Goal: Book appointment/travel/reservation

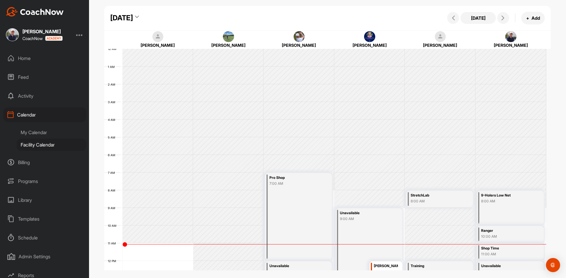
scroll to position [102, 0]
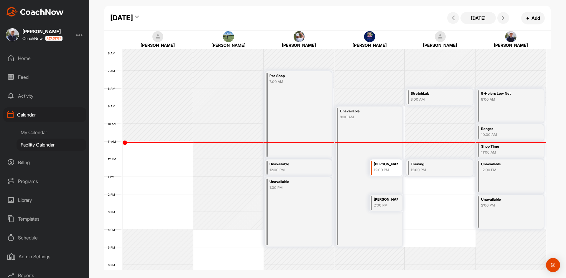
click at [38, 143] on div "Facility Calendar" at bounding box center [52, 145] width 70 height 12
click at [36, 132] on div "My Calendar" at bounding box center [52, 132] width 70 height 12
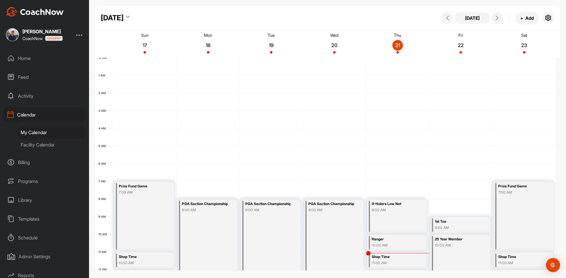
scroll to position [102, 0]
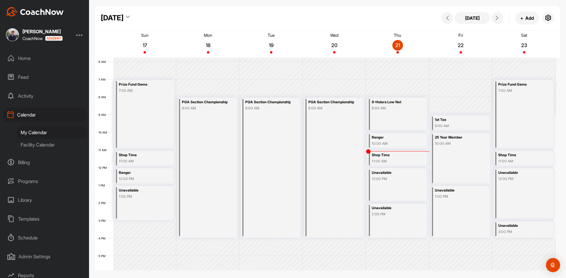
click at [37, 144] on div "Facility Calendar" at bounding box center [52, 145] width 70 height 12
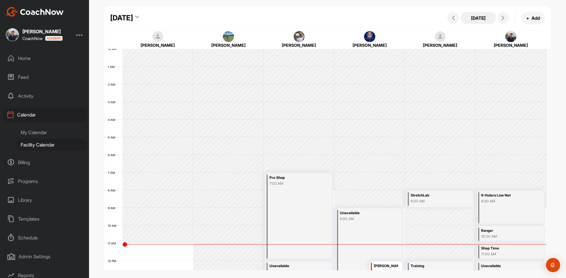
scroll to position [102, 0]
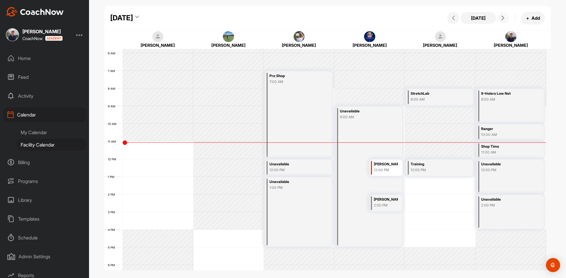
click at [501, 19] on icon at bounding box center [502, 18] width 5 height 5
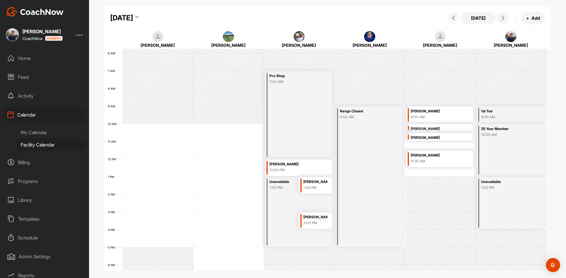
click at [451, 17] on icon at bounding box center [453, 18] width 5 height 5
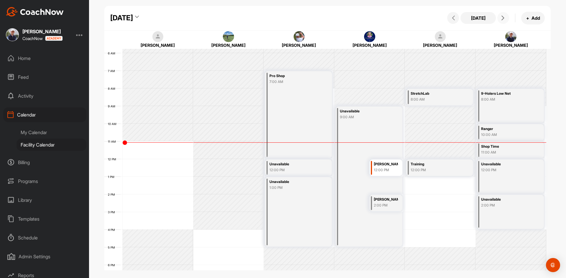
click at [504, 18] on icon at bounding box center [502, 18] width 5 height 5
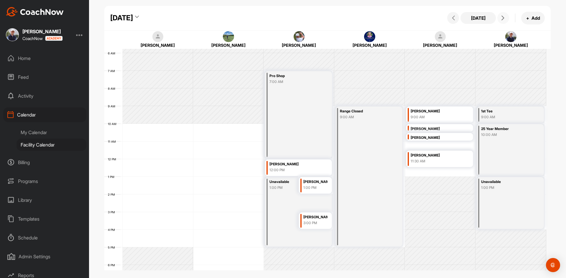
click at [504, 18] on icon at bounding box center [502, 18] width 5 height 5
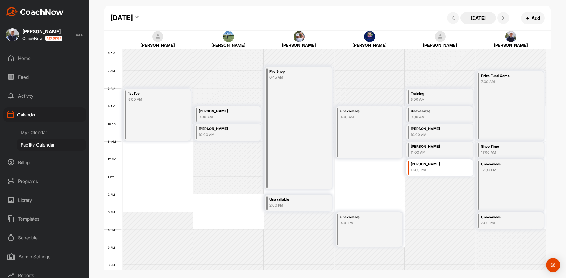
click at [483, 19] on button "[DATE]" at bounding box center [477, 18] width 35 height 12
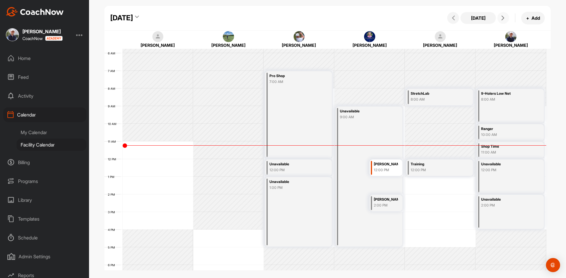
click at [507, 20] on button at bounding box center [503, 18] width 12 height 12
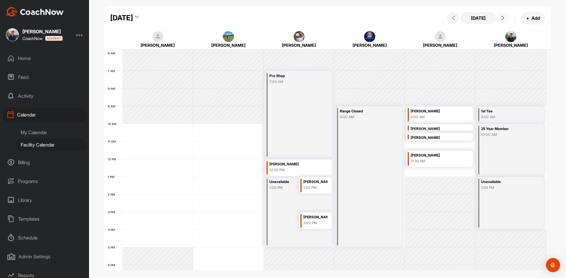
click at [507, 20] on button at bounding box center [503, 18] width 12 height 12
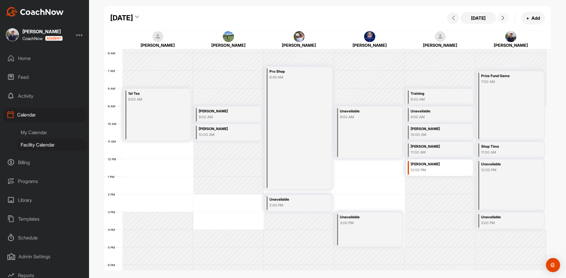
click at [500, 17] on span at bounding box center [503, 18] width 7 height 5
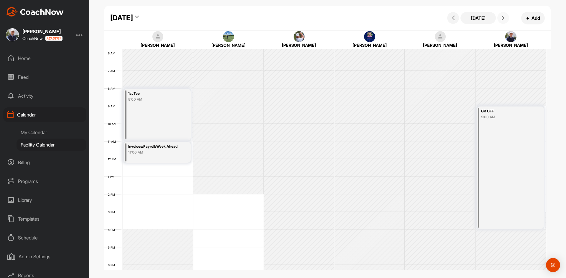
click at [502, 16] on icon at bounding box center [502, 18] width 5 height 5
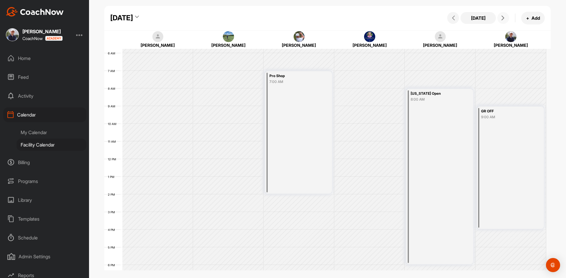
click at [502, 16] on icon at bounding box center [502, 18] width 5 height 5
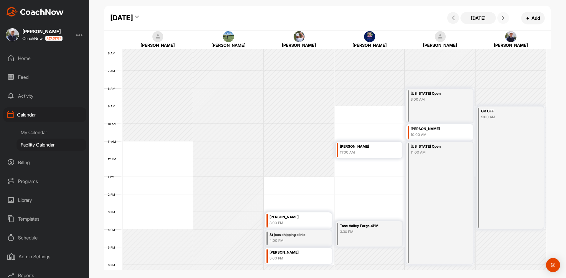
click at [502, 16] on icon at bounding box center [502, 18] width 5 height 5
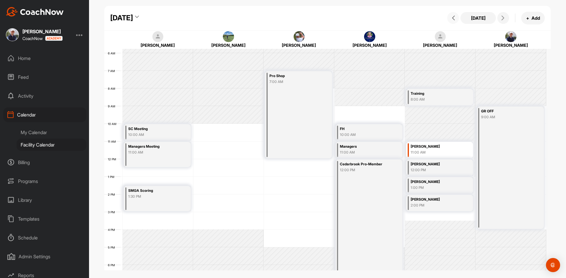
click at [450, 17] on span at bounding box center [452, 18] width 7 height 5
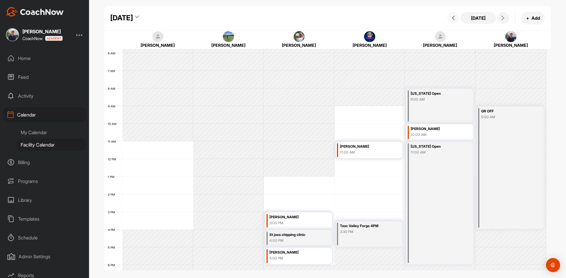
click at [450, 17] on span at bounding box center [452, 18] width 7 height 5
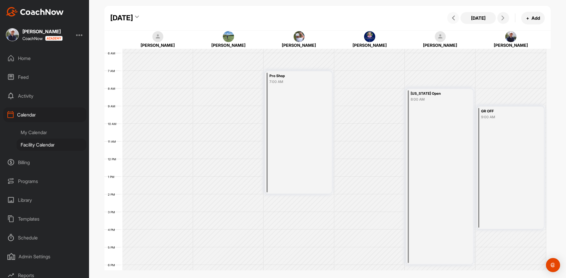
click at [451, 19] on icon at bounding box center [453, 18] width 5 height 5
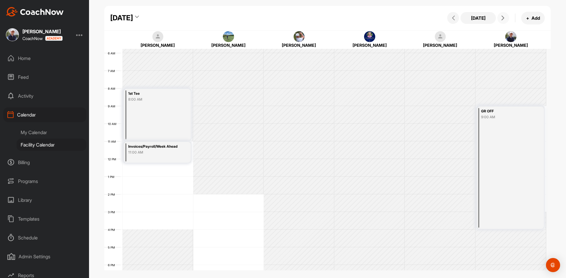
click at [501, 18] on icon at bounding box center [502, 18] width 5 height 5
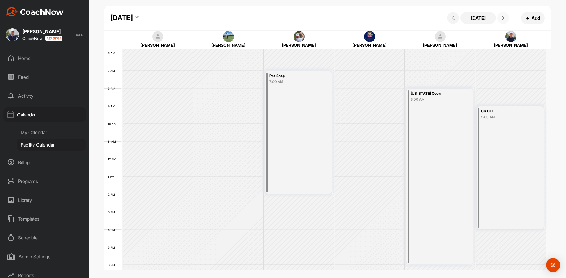
click at [503, 17] on icon at bounding box center [502, 18] width 5 height 5
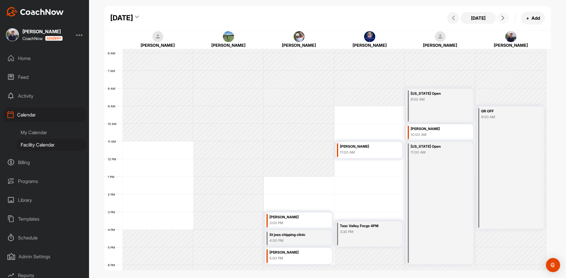
click at [503, 18] on icon at bounding box center [502, 18] width 5 height 5
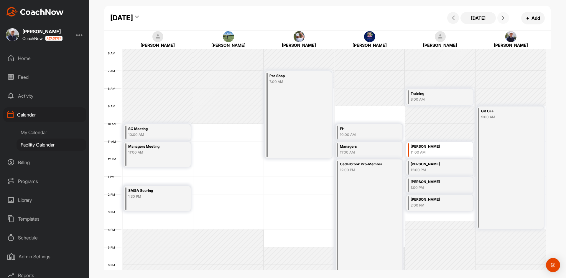
click at [503, 18] on icon at bounding box center [502, 18] width 5 height 5
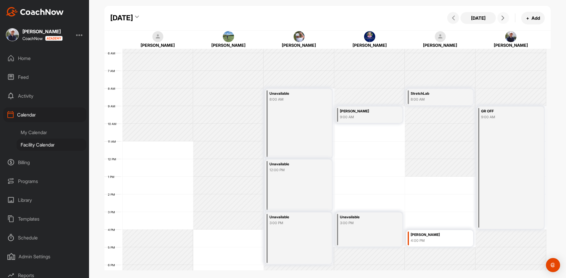
click at [503, 18] on icon at bounding box center [502, 18] width 5 height 5
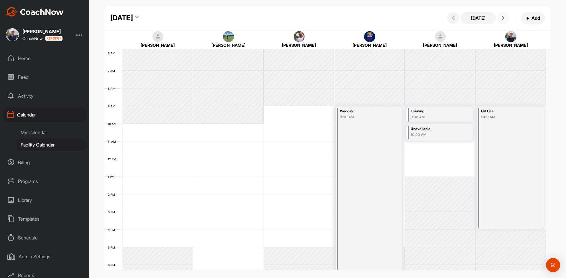
click at [503, 18] on icon at bounding box center [502, 18] width 5 height 5
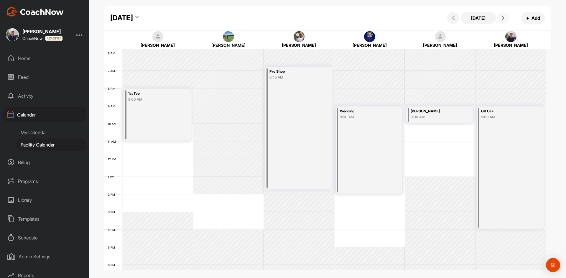
click at [503, 18] on icon at bounding box center [502, 18] width 5 height 5
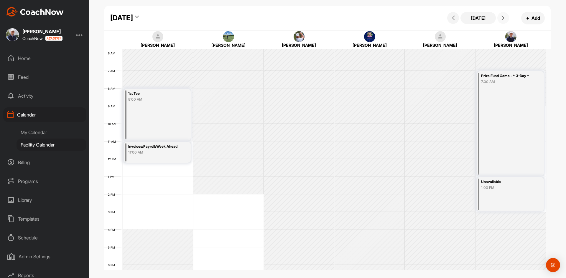
click at [503, 20] on icon at bounding box center [502, 18] width 5 height 5
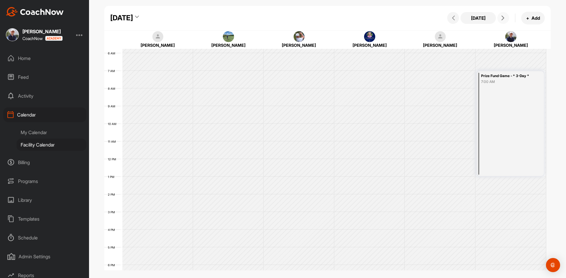
click at [503, 20] on icon at bounding box center [502, 18] width 5 height 5
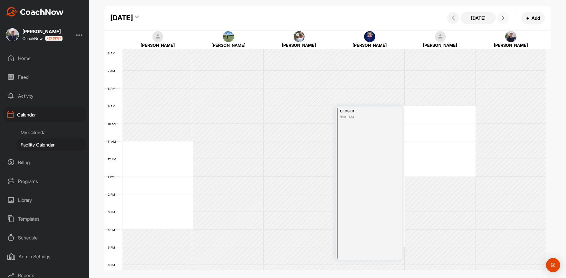
click at [503, 17] on icon at bounding box center [502, 18] width 5 height 5
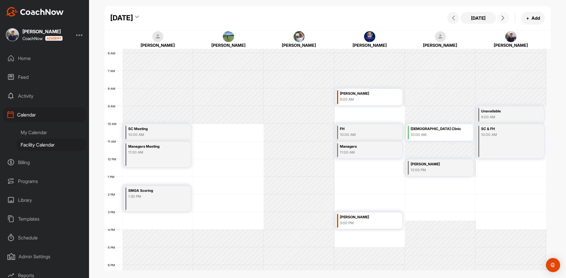
click at [453, 133] on div "10:00 AM" at bounding box center [436, 134] width 51 height 5
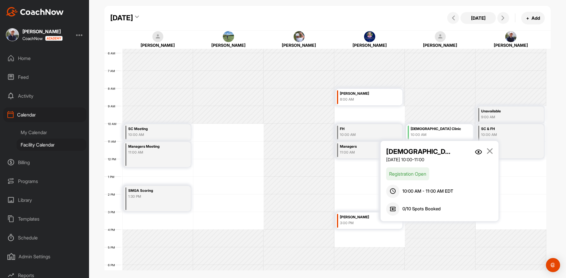
click at [479, 151] on img at bounding box center [478, 152] width 7 height 5
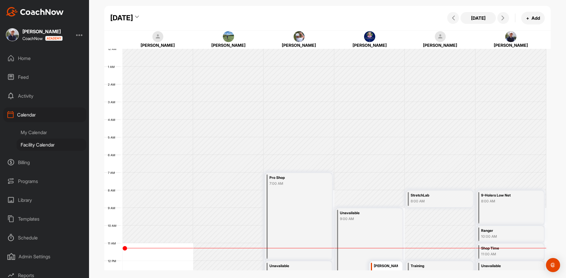
scroll to position [102, 0]
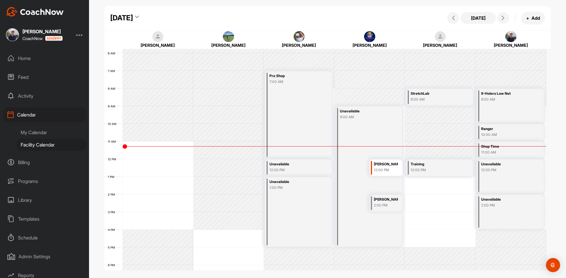
click at [184, 24] on div "[DATE] [DATE] + Add" at bounding box center [327, 18] width 446 height 25
click at [133, 16] on div "[DATE]" at bounding box center [121, 18] width 23 height 11
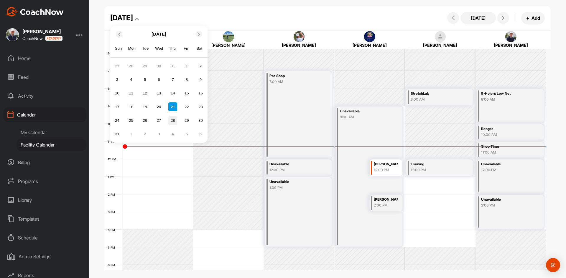
click at [171, 121] on div "28" at bounding box center [172, 120] width 9 height 9
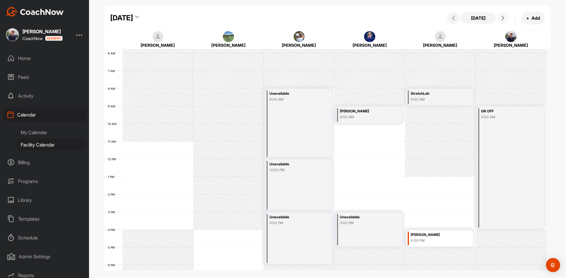
click at [506, 17] on span at bounding box center [503, 18] width 7 height 5
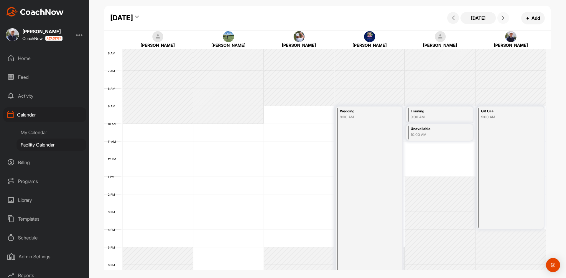
click at [506, 17] on span at bounding box center [503, 18] width 7 height 5
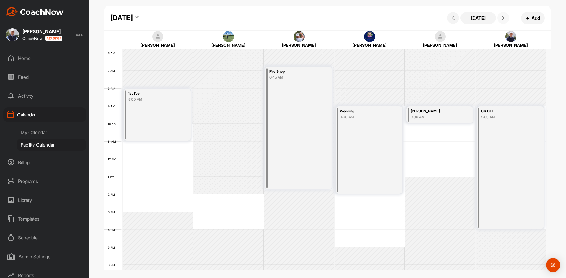
click at [506, 17] on span at bounding box center [503, 18] width 7 height 5
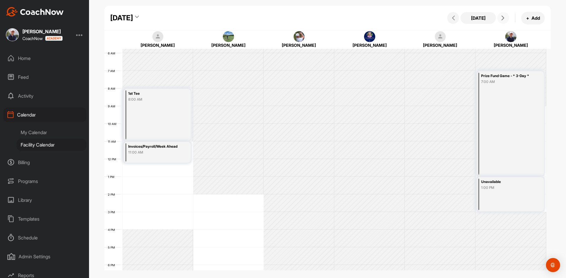
click at [506, 17] on span at bounding box center [503, 18] width 7 height 5
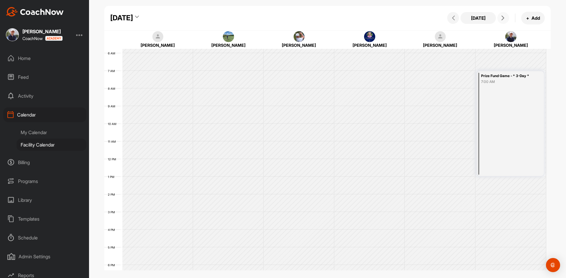
click at [506, 17] on span at bounding box center [503, 18] width 7 height 5
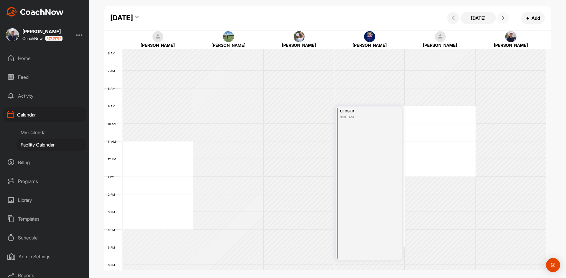
click at [506, 17] on span at bounding box center [503, 18] width 7 height 5
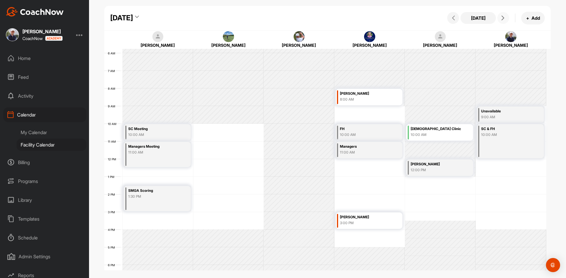
click at [503, 18] on icon at bounding box center [502, 18] width 5 height 5
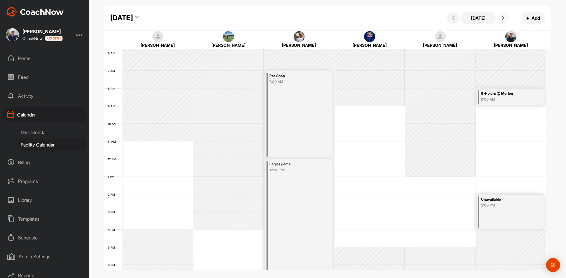
click at [503, 18] on icon at bounding box center [502, 18] width 5 height 5
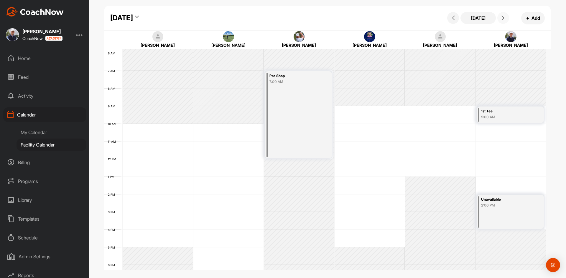
click at [503, 18] on icon at bounding box center [502, 18] width 5 height 5
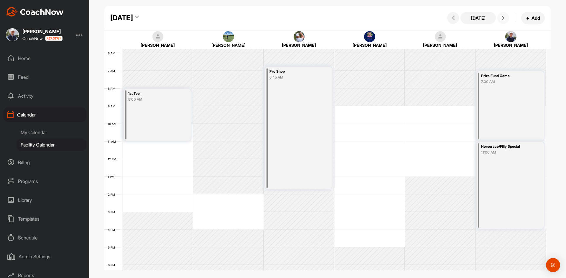
click at [503, 18] on icon at bounding box center [502, 18] width 5 height 5
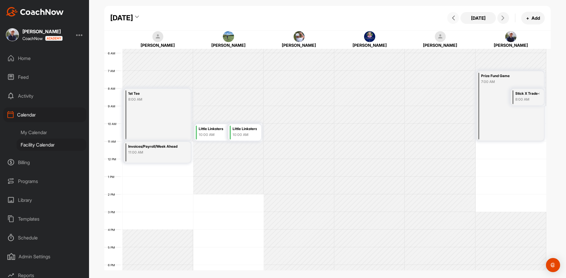
click at [454, 18] on icon at bounding box center [453, 18] width 5 height 5
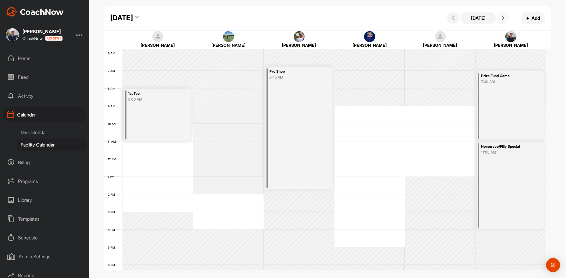
click at [504, 17] on icon at bounding box center [502, 18] width 5 height 5
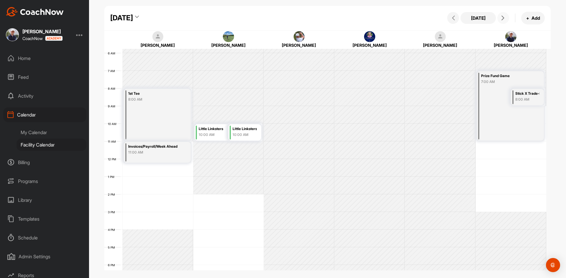
click at [502, 19] on icon at bounding box center [502, 18] width 5 height 5
